Goal: Subscribe to service/newsletter

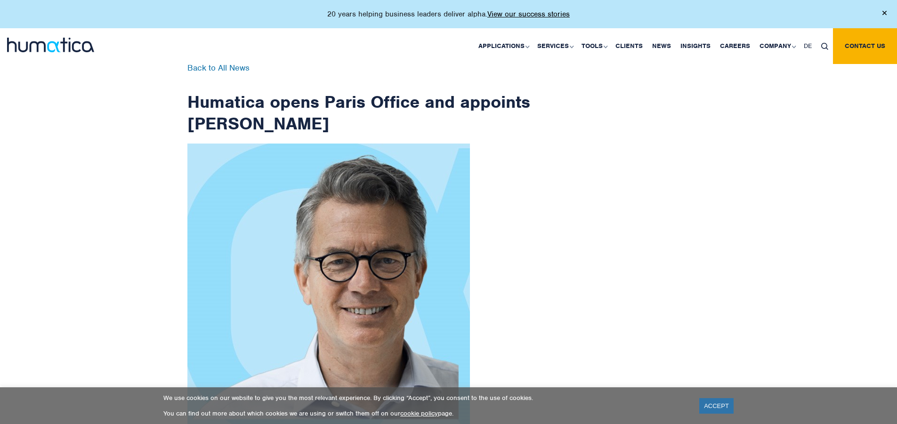
scroll to position [1502, 0]
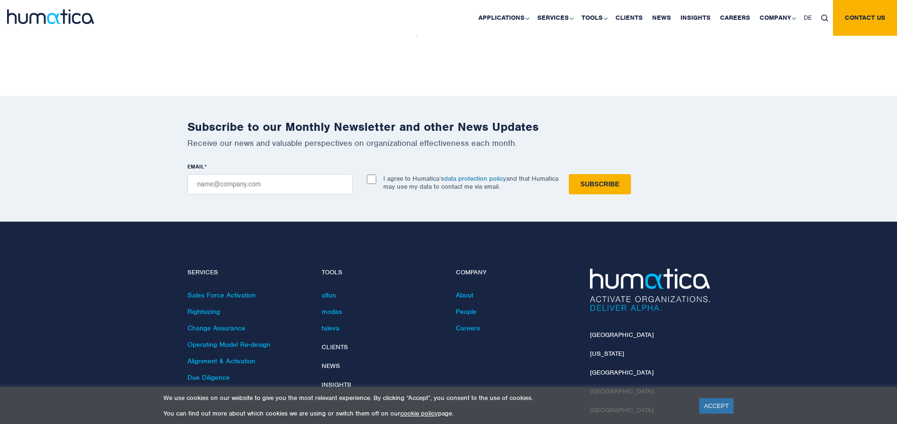
checkbox input "true"
type input "[EMAIL_ADDRESS][DOMAIN_NAME]"
click at [569, 174] on input "Subscribe" at bounding box center [600, 184] width 62 height 20
